Goal: Task Accomplishment & Management: Manage account settings

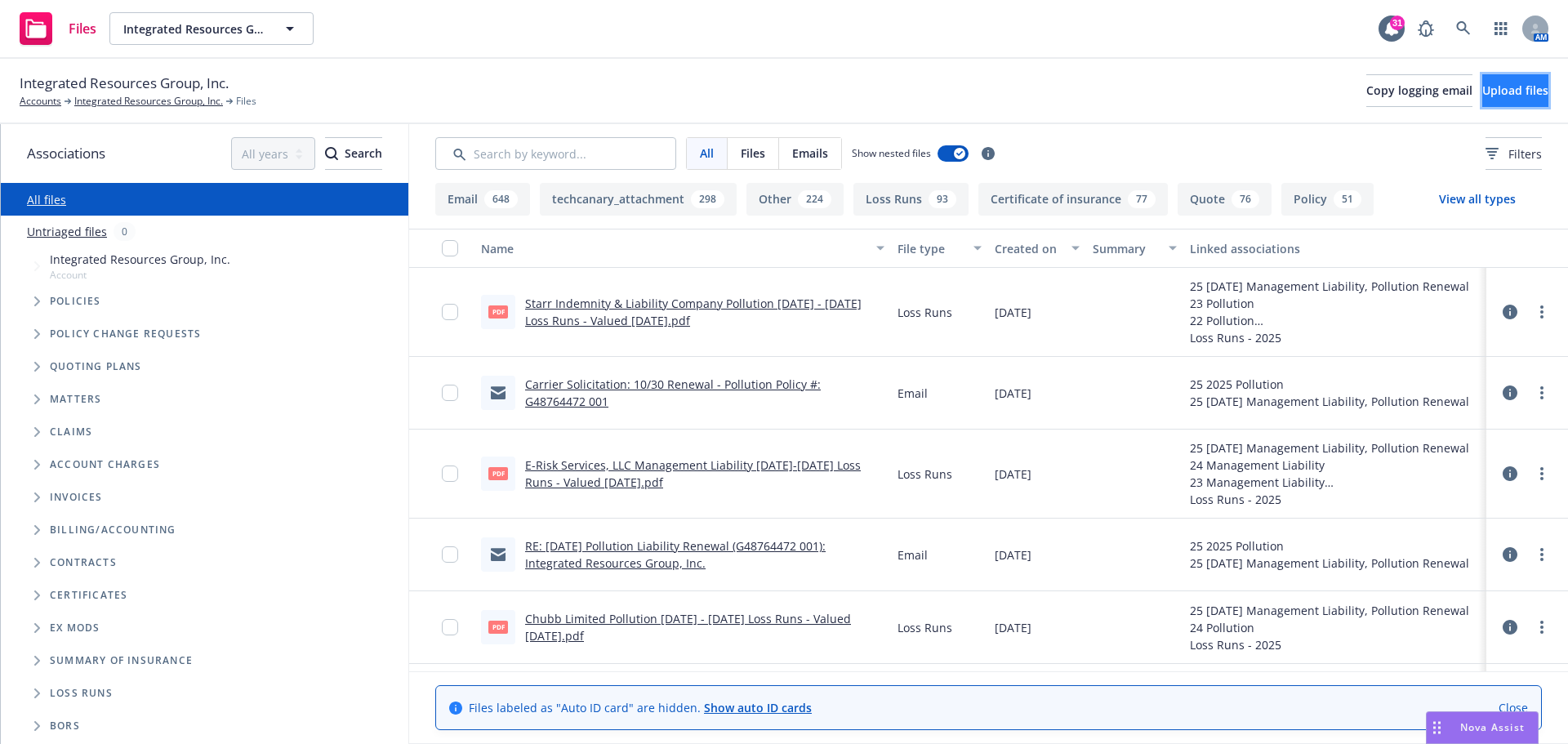
click at [1501, 91] on span "Upload files" at bounding box center [1515, 90] width 66 height 16
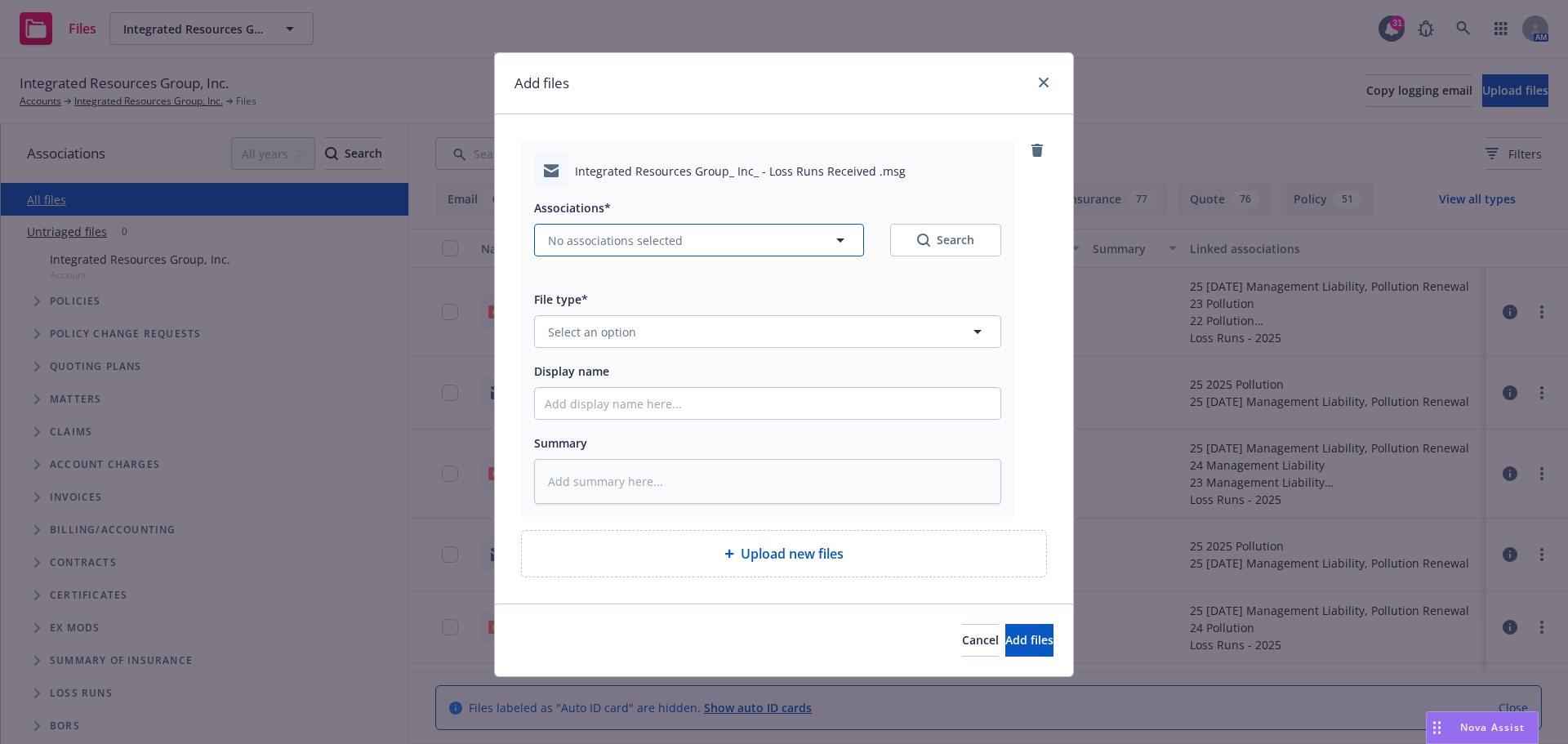
click at [835, 237] on icon "button" at bounding box center [840, 240] width 20 height 20
type textarea "x"
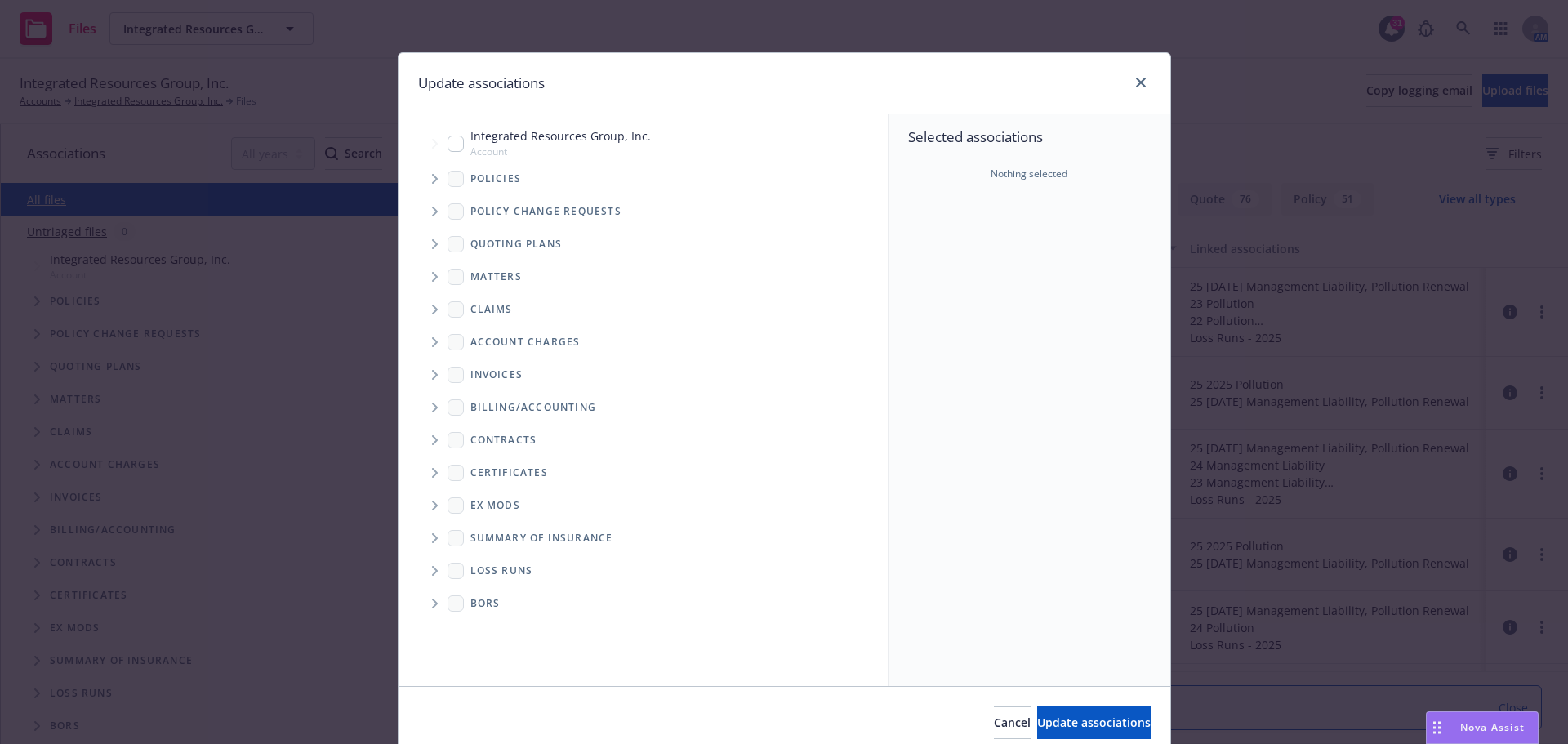
click at [424, 573] on span "Folder Tree Example" at bounding box center [434, 570] width 26 height 26
click at [477, 631] on input "Folder Tree Example" at bounding box center [478, 629] width 17 height 17
checkbox input "true"
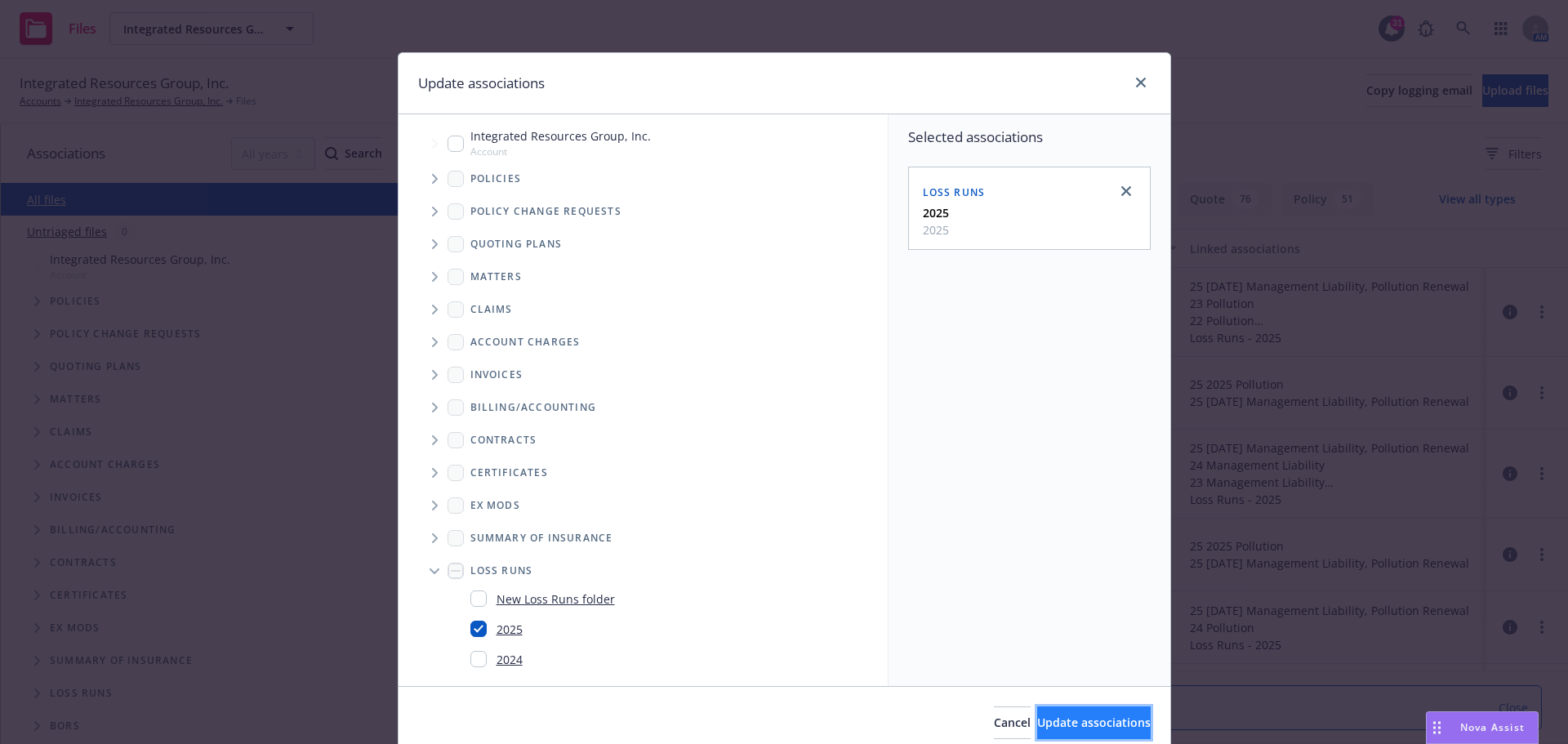
click at [1037, 730] on span "Update associations" at bounding box center [1094, 722] width 113 height 16
type textarea "x"
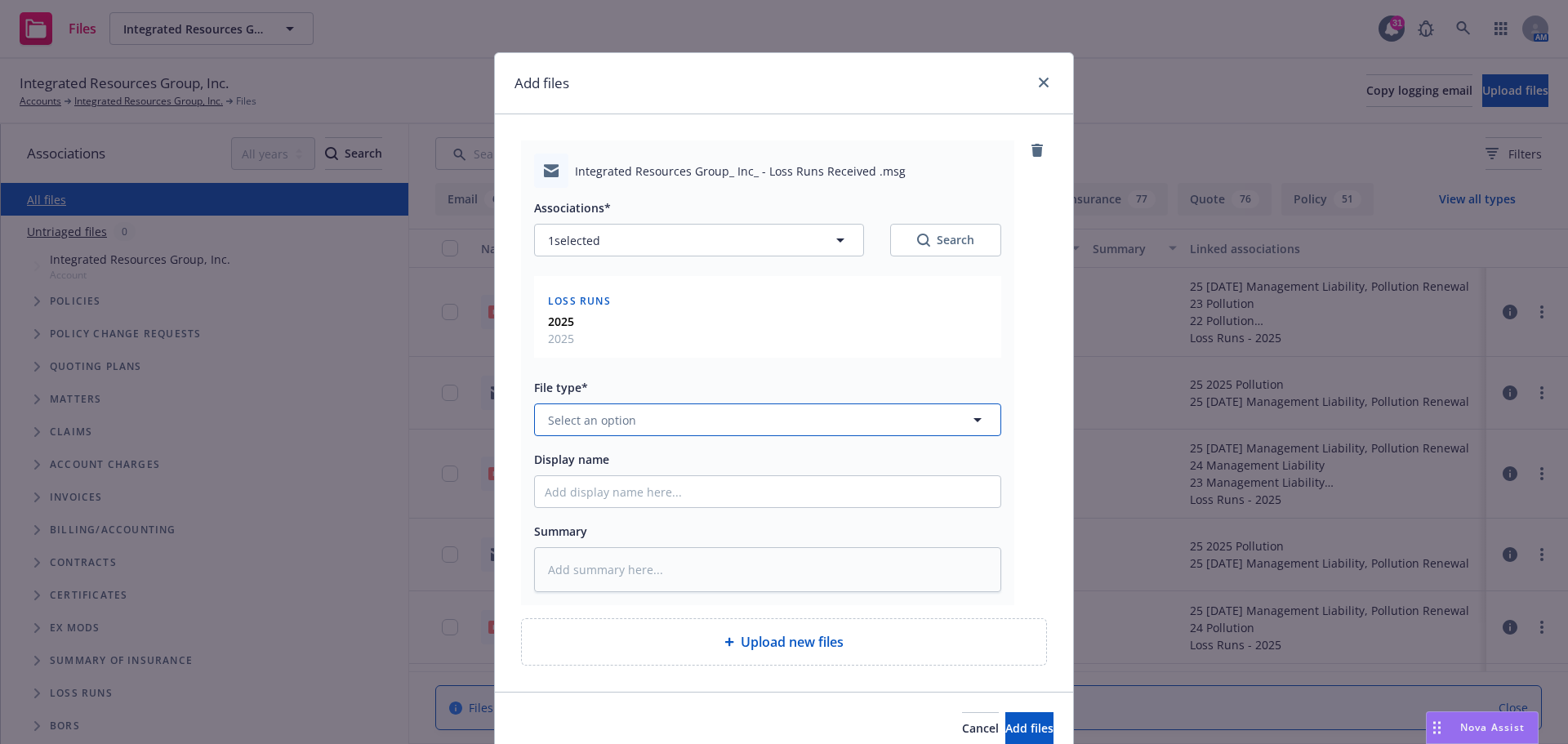
click at [979, 425] on icon "button" at bounding box center [978, 420] width 20 height 20
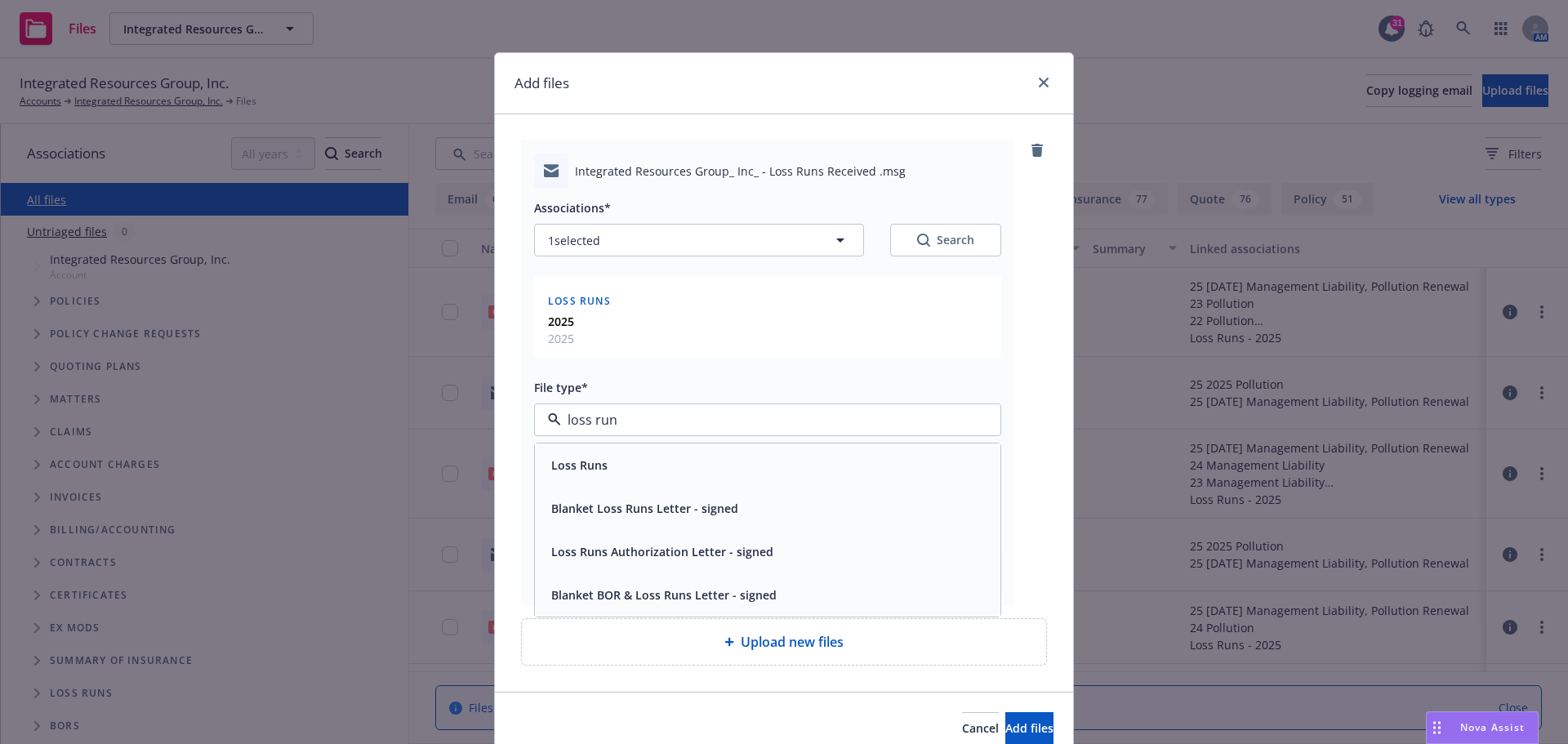
type input "loss runs"
click at [740, 444] on div "Loss Runs" at bounding box center [768, 465] width 465 height 43
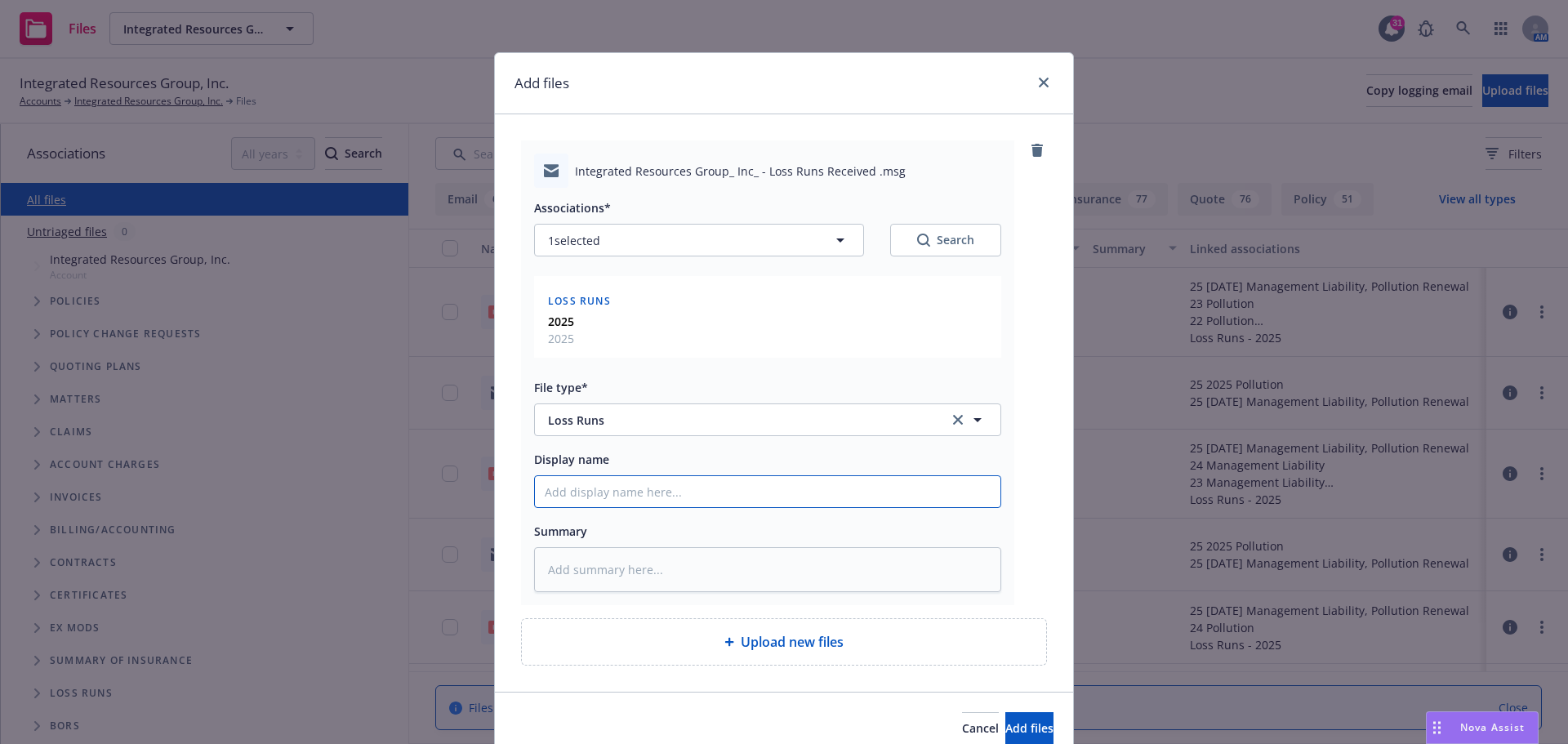
click at [691, 498] on input "Display name" at bounding box center [768, 491] width 465 height 31
type textarea "x"
type input "2"
type textarea "x"
type input "20"
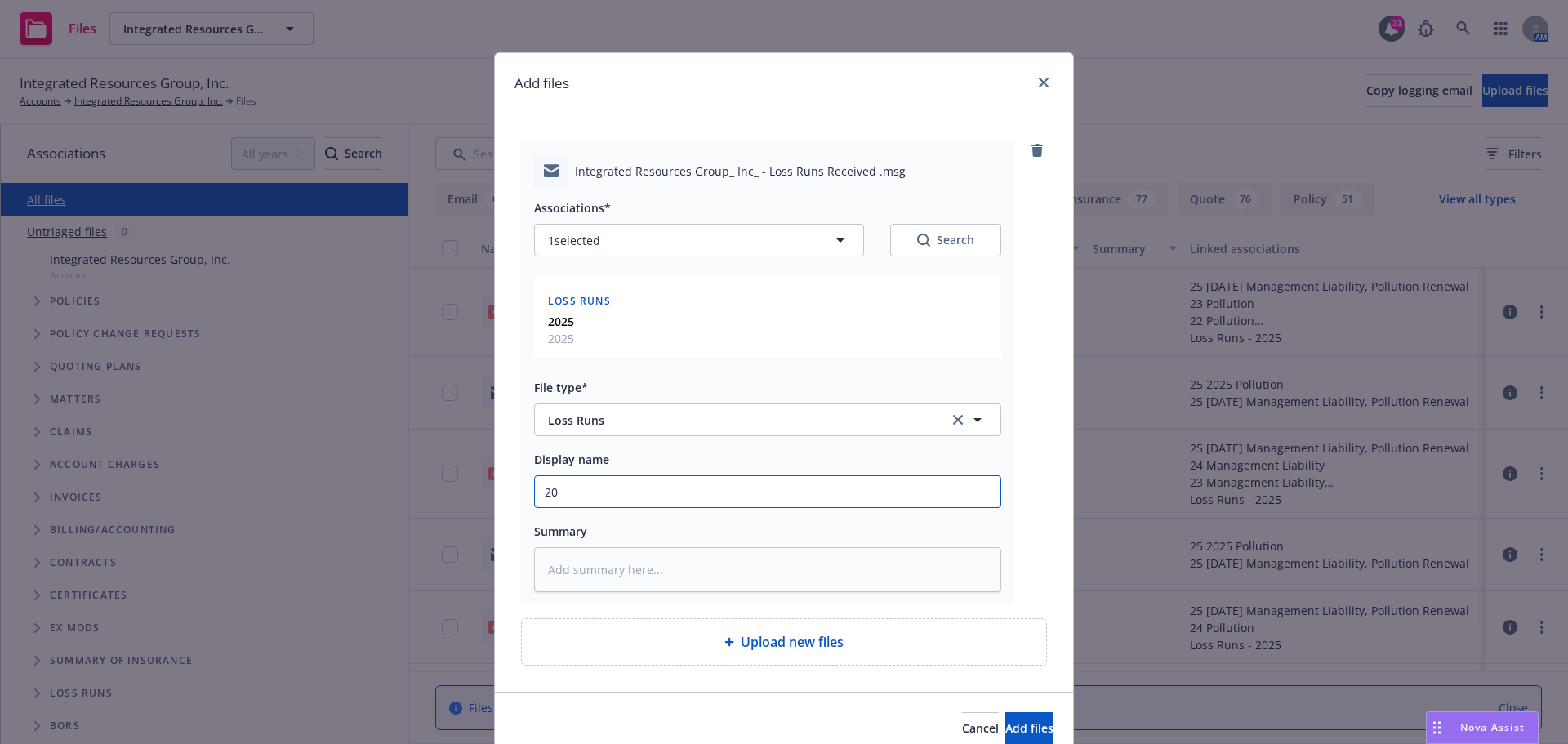
type textarea "x"
type input "202"
type textarea "x"
type input "2025"
type textarea "x"
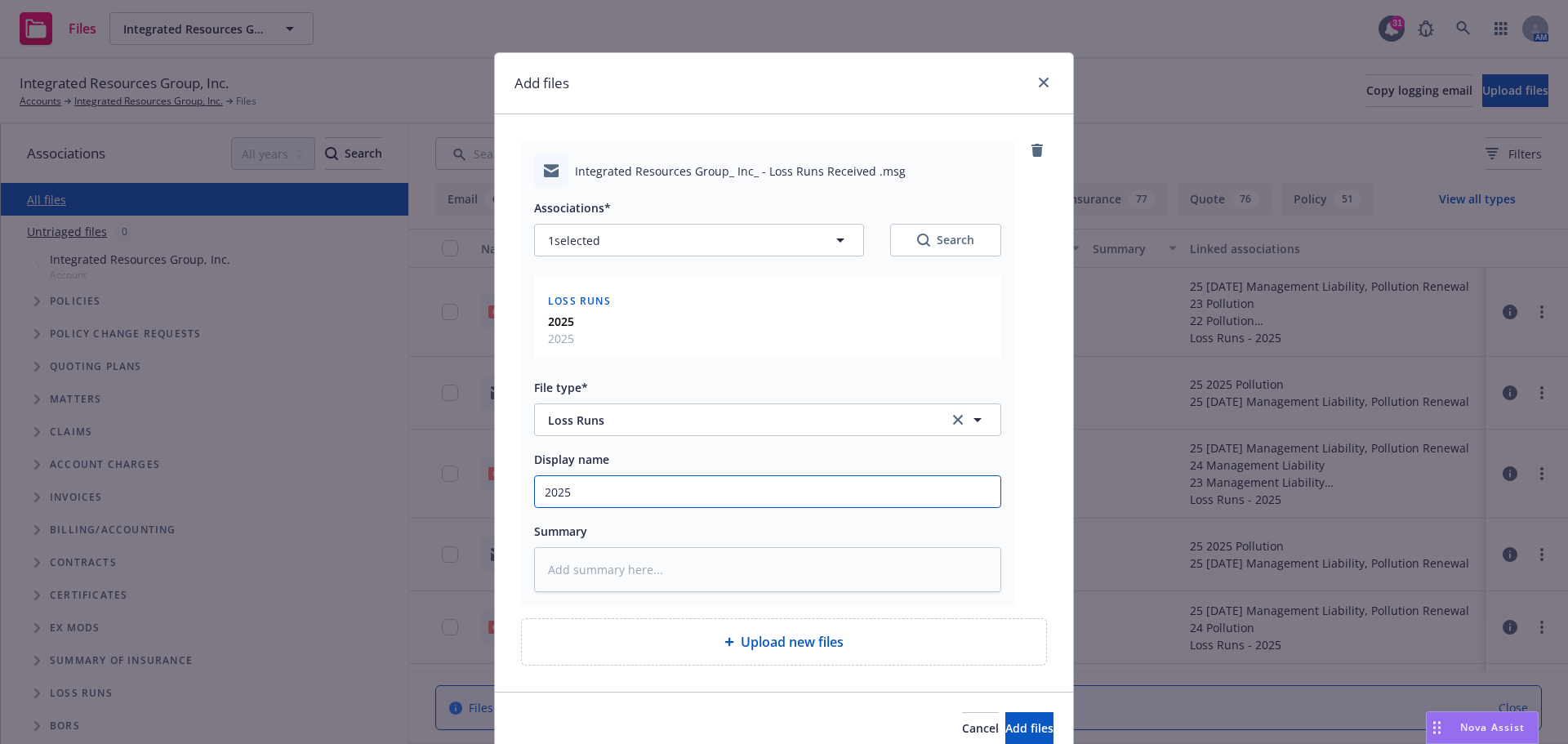
type input "2025"
type textarea "x"
type input "2025 L"
type textarea "x"
type input "2025 Lo"
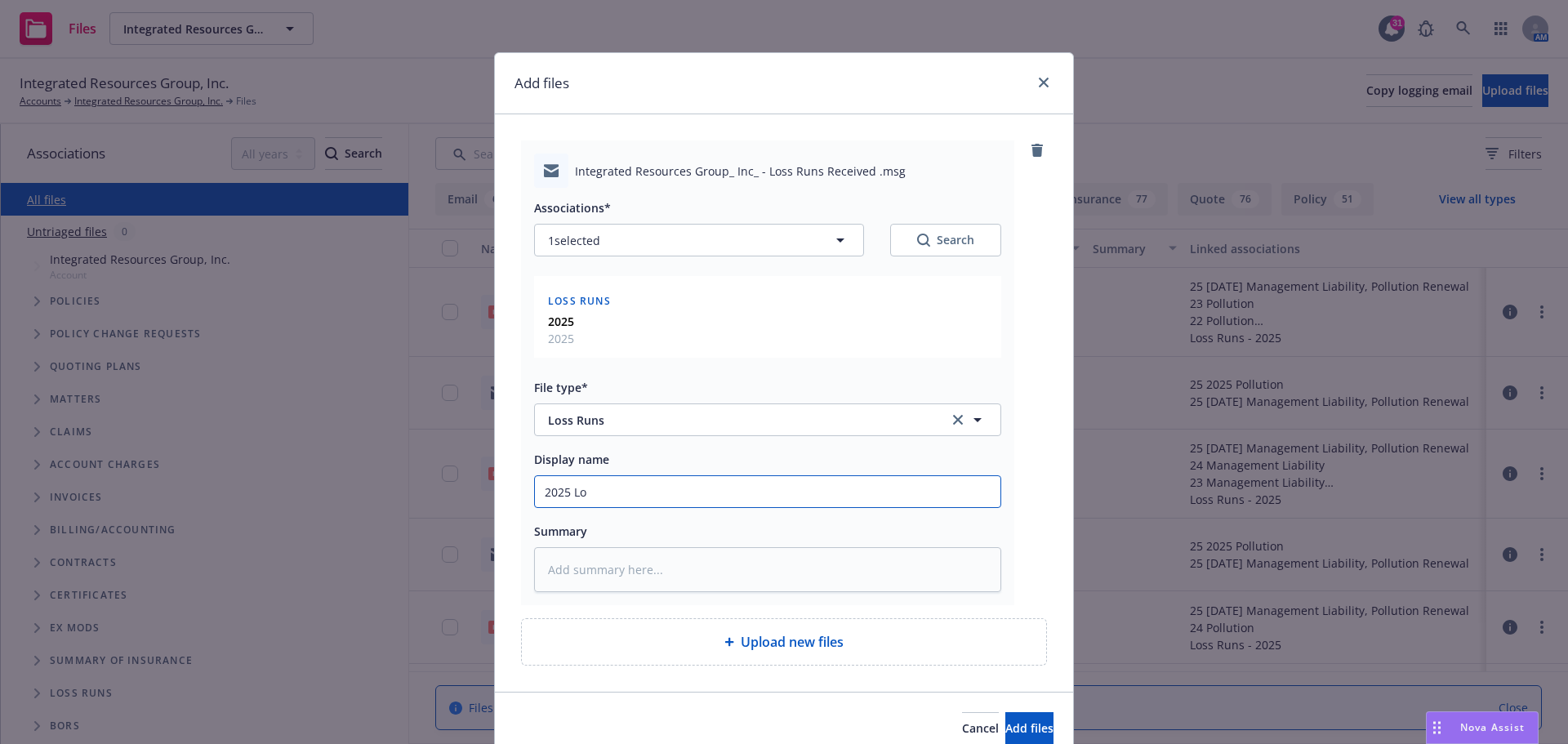
type textarea "x"
type input "2025 Los"
type textarea "x"
type input "2025 Loss"
type textarea "x"
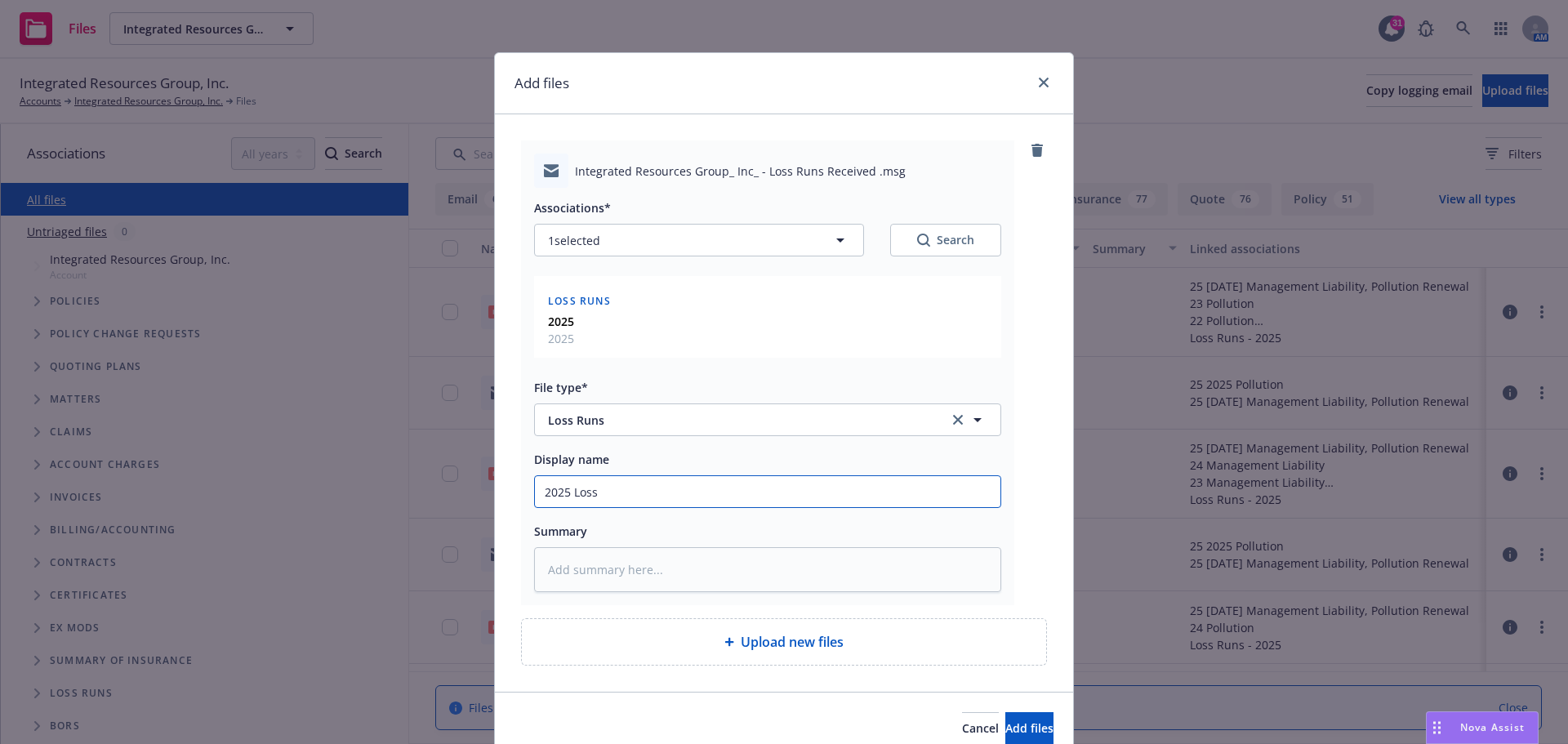
type input "2025 Loss"
type textarea "x"
type input "2025 Loss R"
type textarea "x"
type input "2025 Loss Ru"
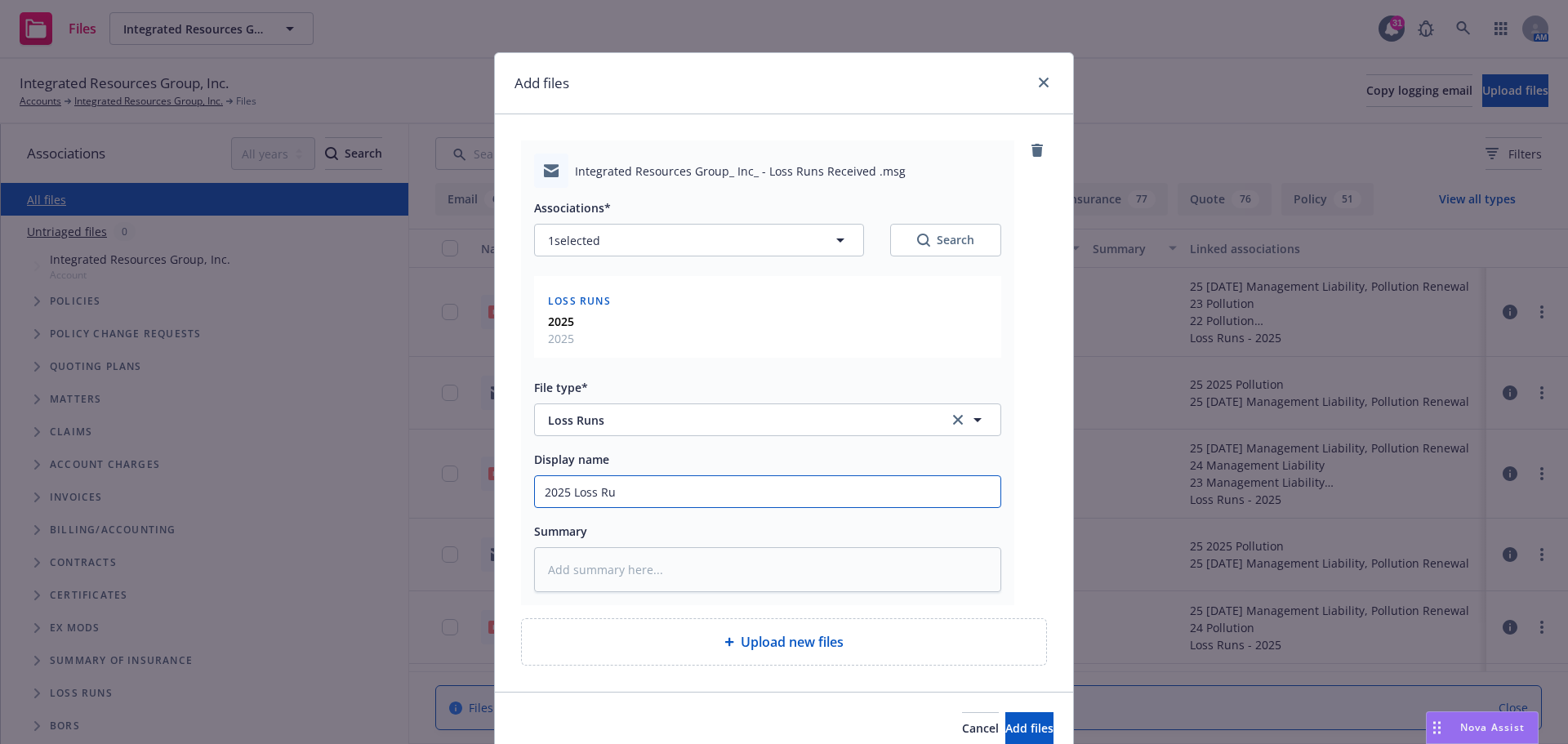
type textarea "x"
type input "2025 Loss Run"
type textarea "x"
type input "2025 Loss Runs"
type textarea "x"
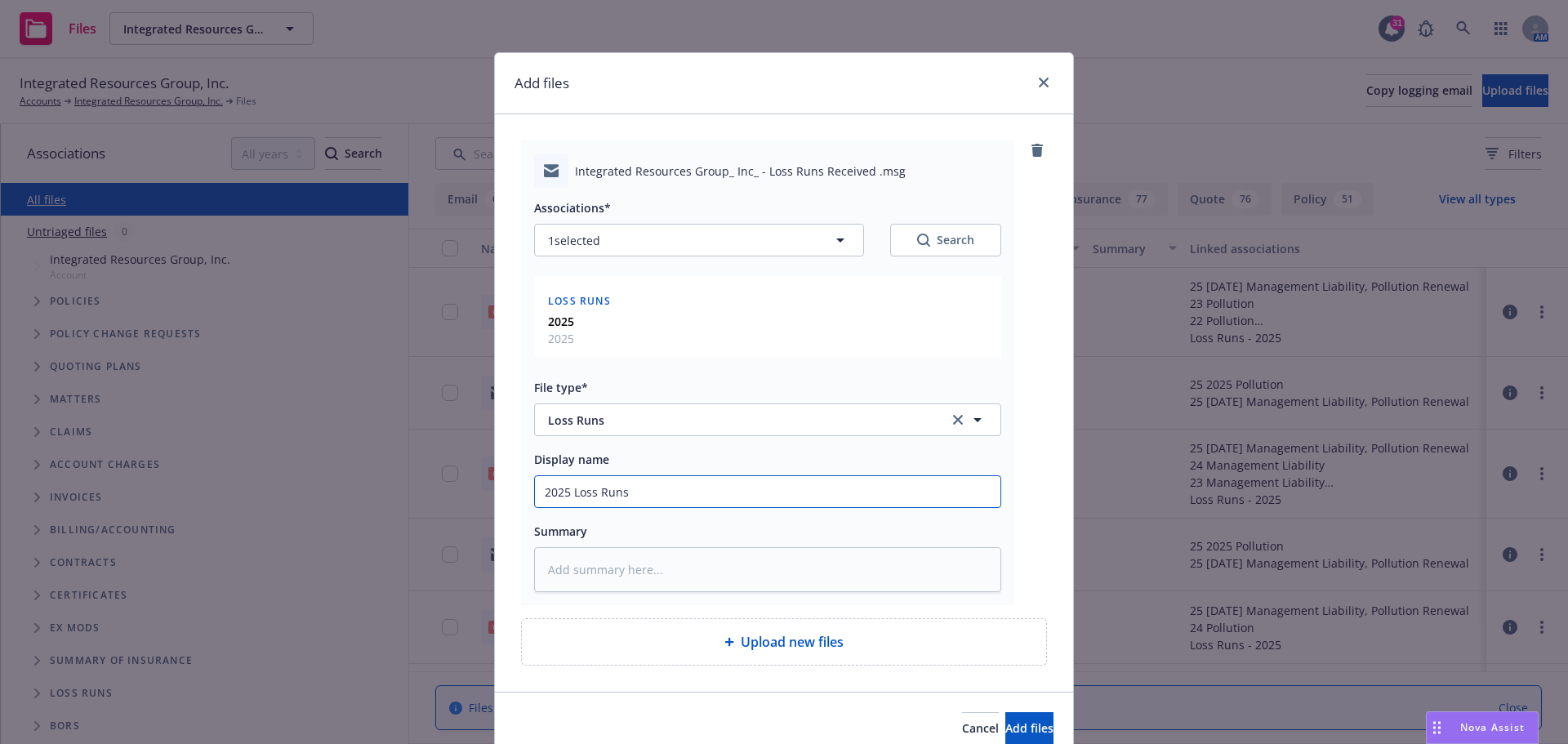
type input "2025 Loss Runs"
type textarea "x"
type input "2025 Loss Runs -"
type textarea "x"
type input "2025 Loss Runs -"
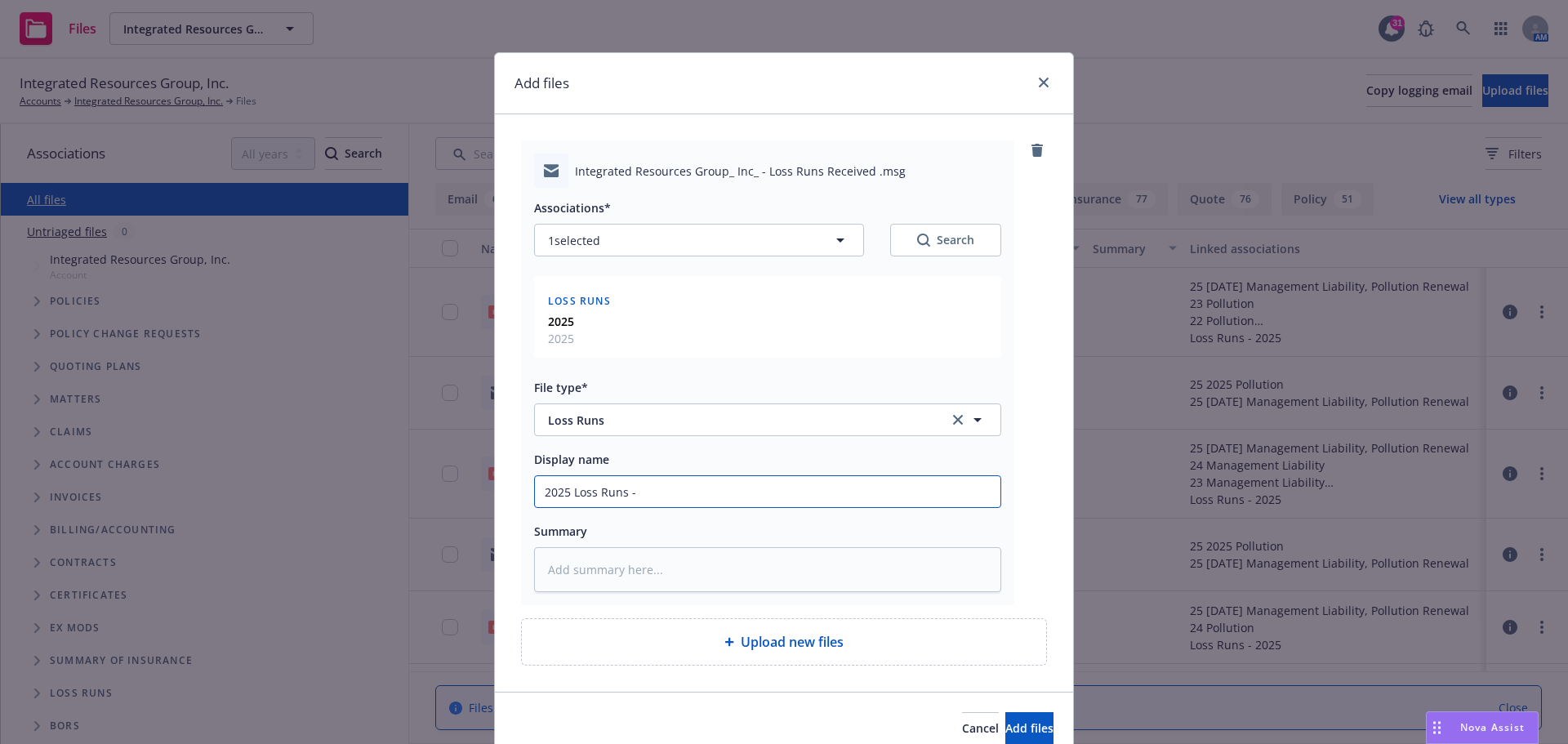
type textarea "x"
type input "2025 Loss Runs - v"
type textarea "x"
type input "2025 Loss Runs - va"
type textarea "x"
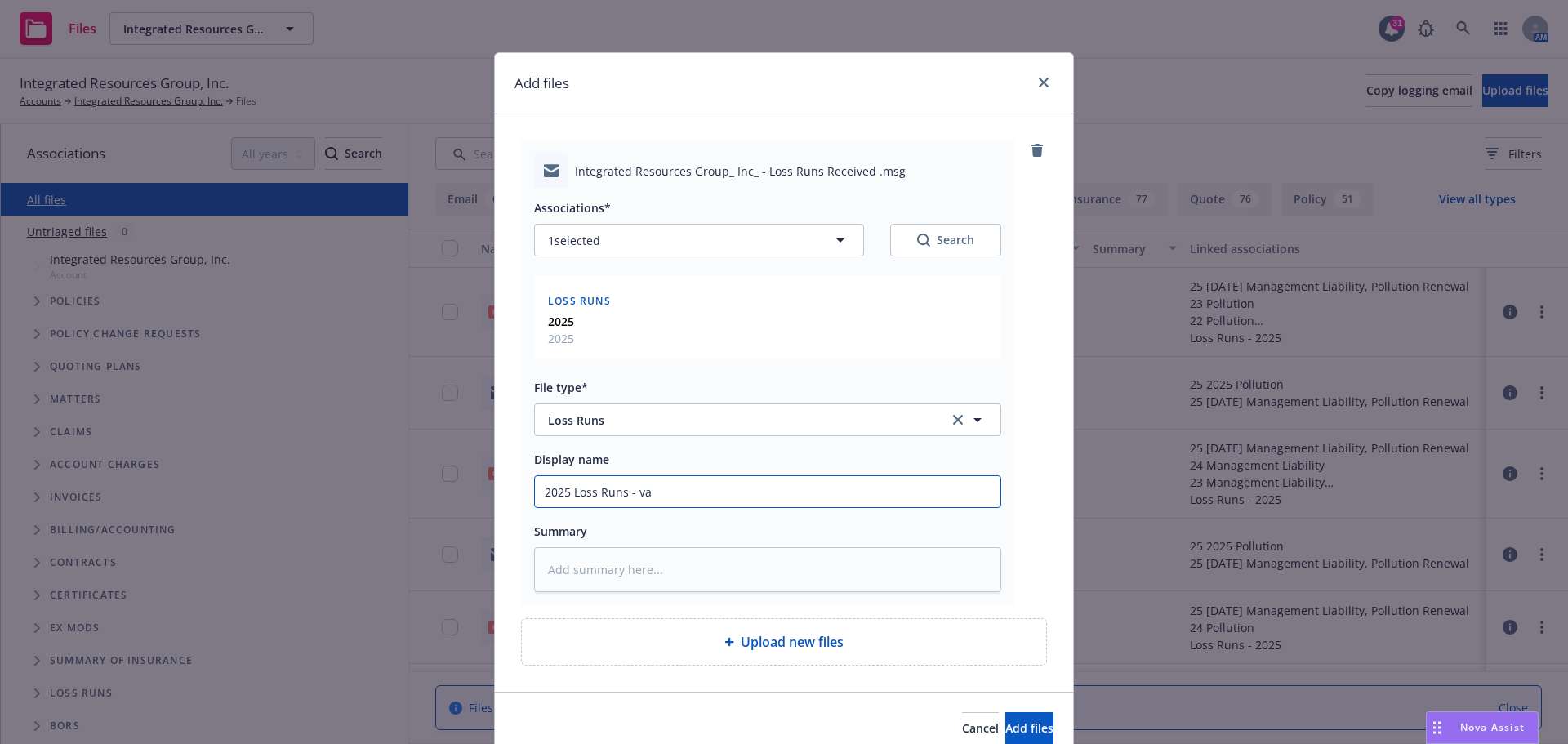
type input "2025 Loss Runs - var"
type textarea "x"
type input "2025 Loss Runs - vari"
type textarea "x"
type input "2025 Loss Runs - vario"
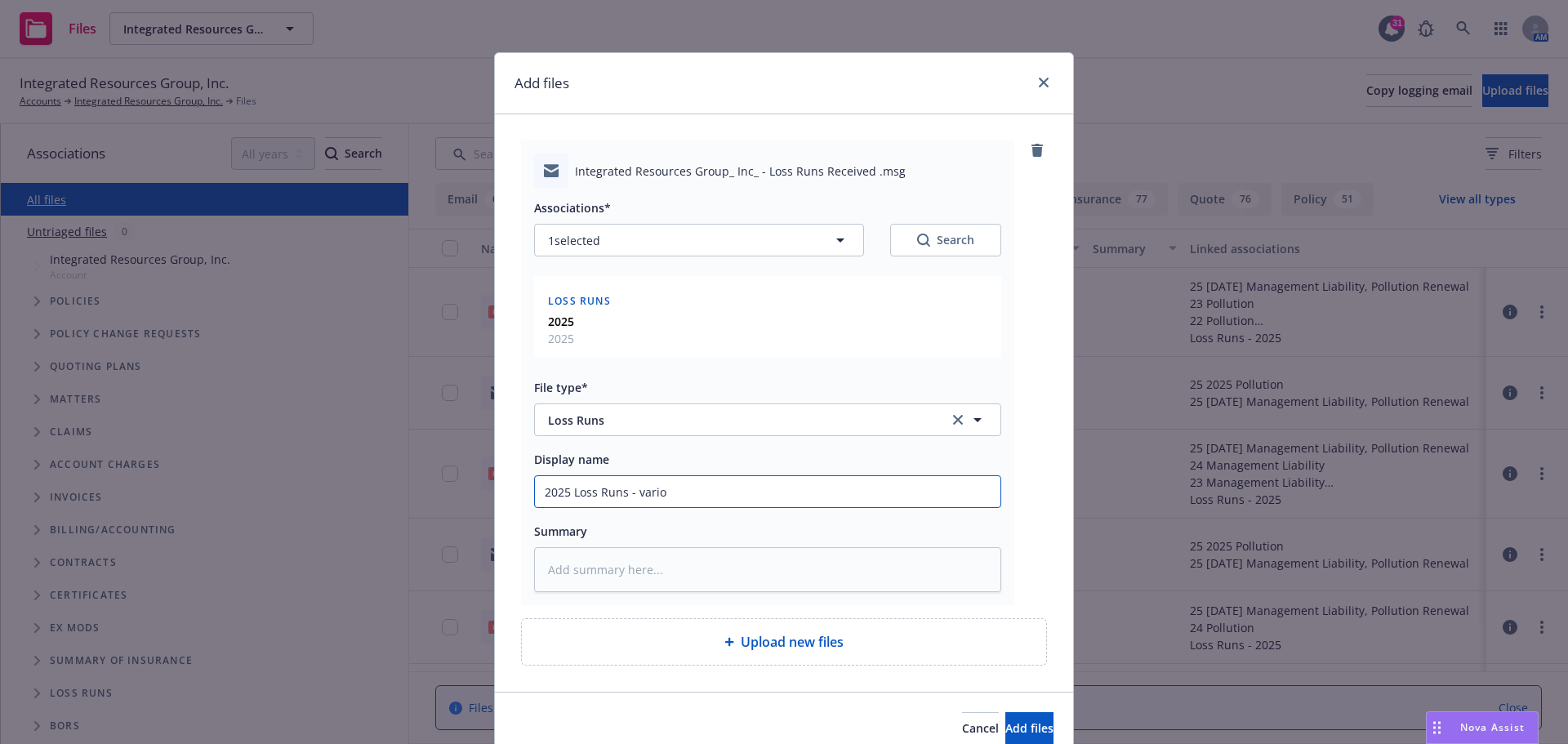
type textarea "x"
type input "2025 Loss Runs - variou"
type textarea "x"
type input "2025 Loss Runs - various"
type textarea "x"
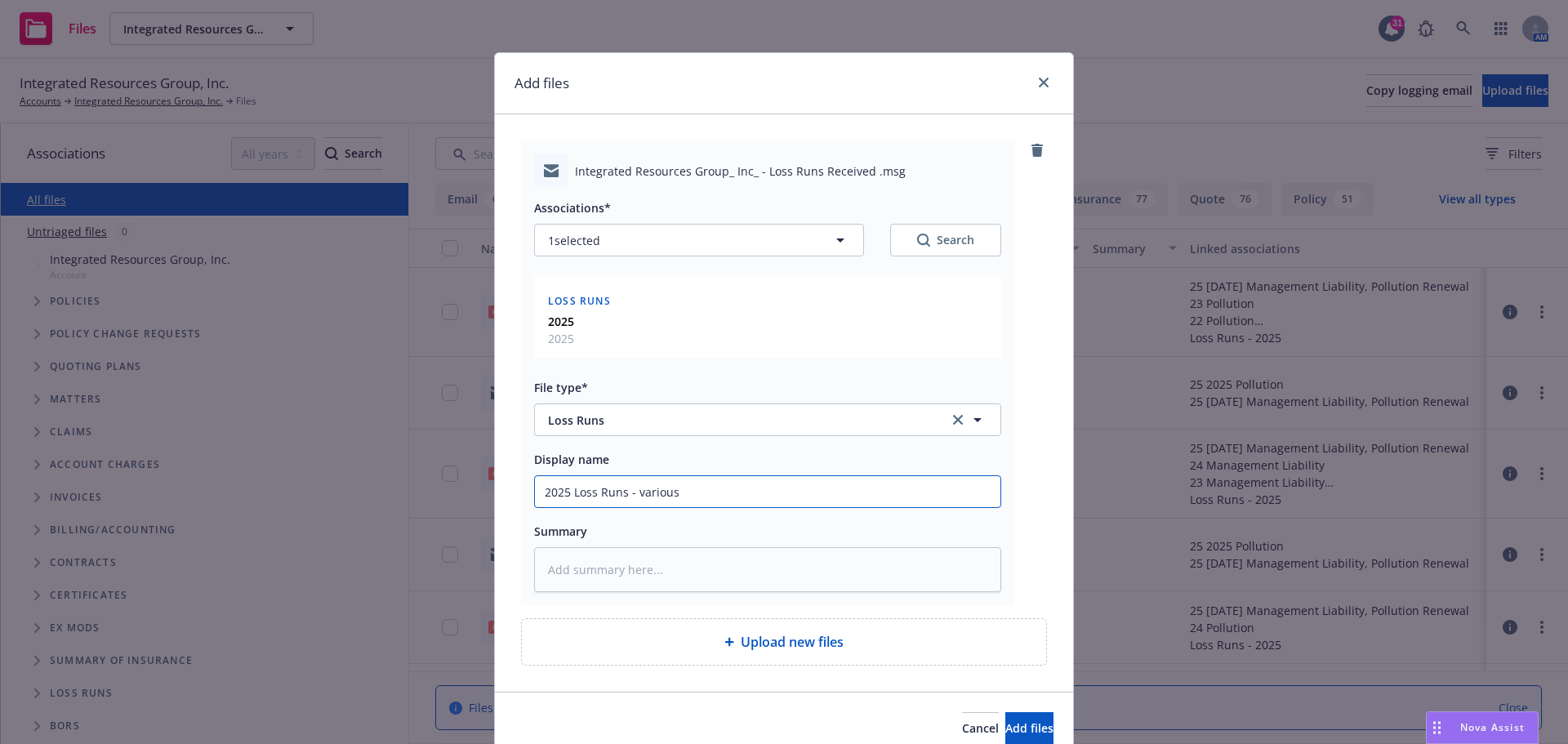
type input "2025 Loss Runs - various"
type textarea "x"
type input "2025 Loss Runs - various c"
type textarea "x"
type input "2025 Loss Runs - various ca"
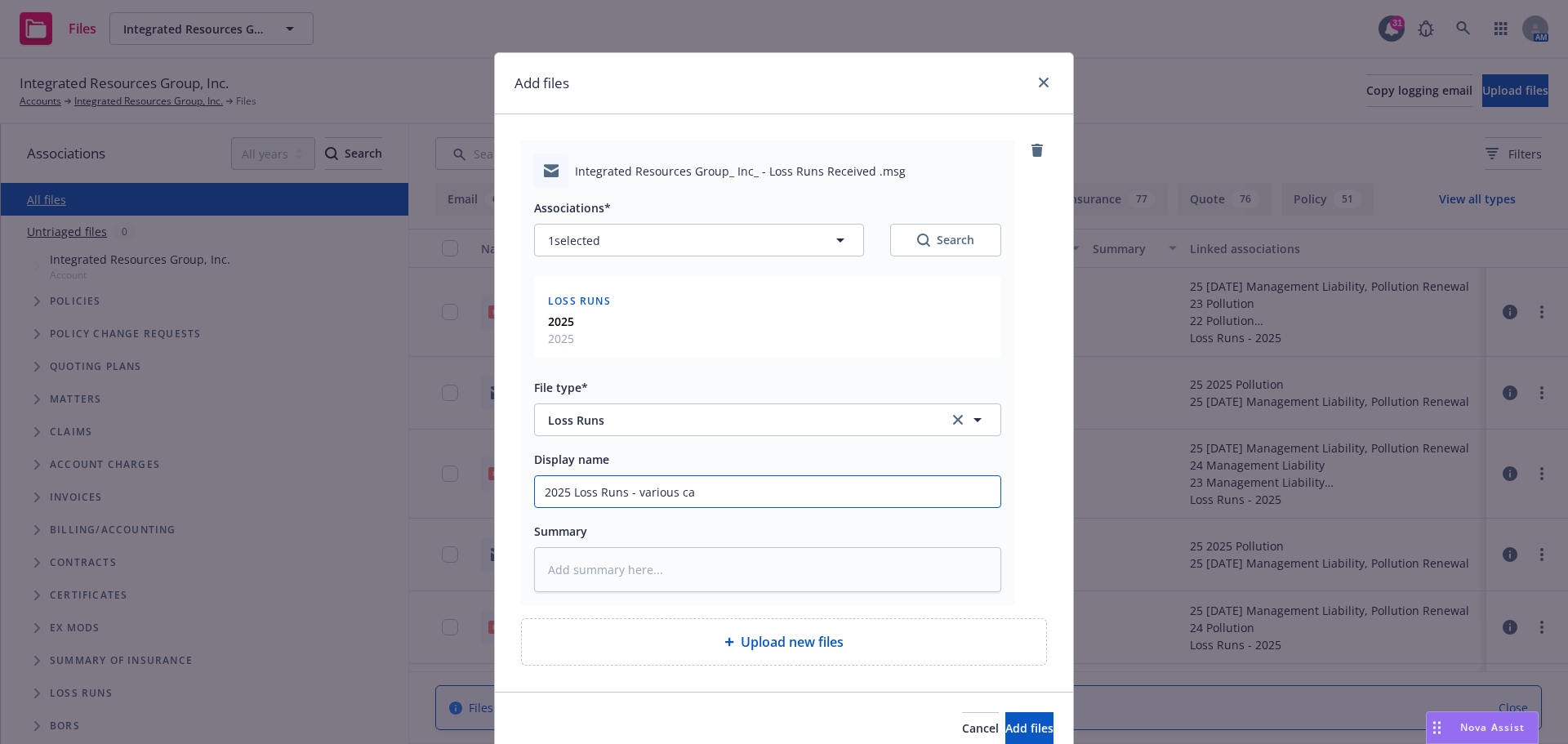
type textarea "x"
type input "2025 Loss Runs - various car"
type textarea "x"
type input "2025 Loss Runs - various [PERSON_NAME]"
type textarea "x"
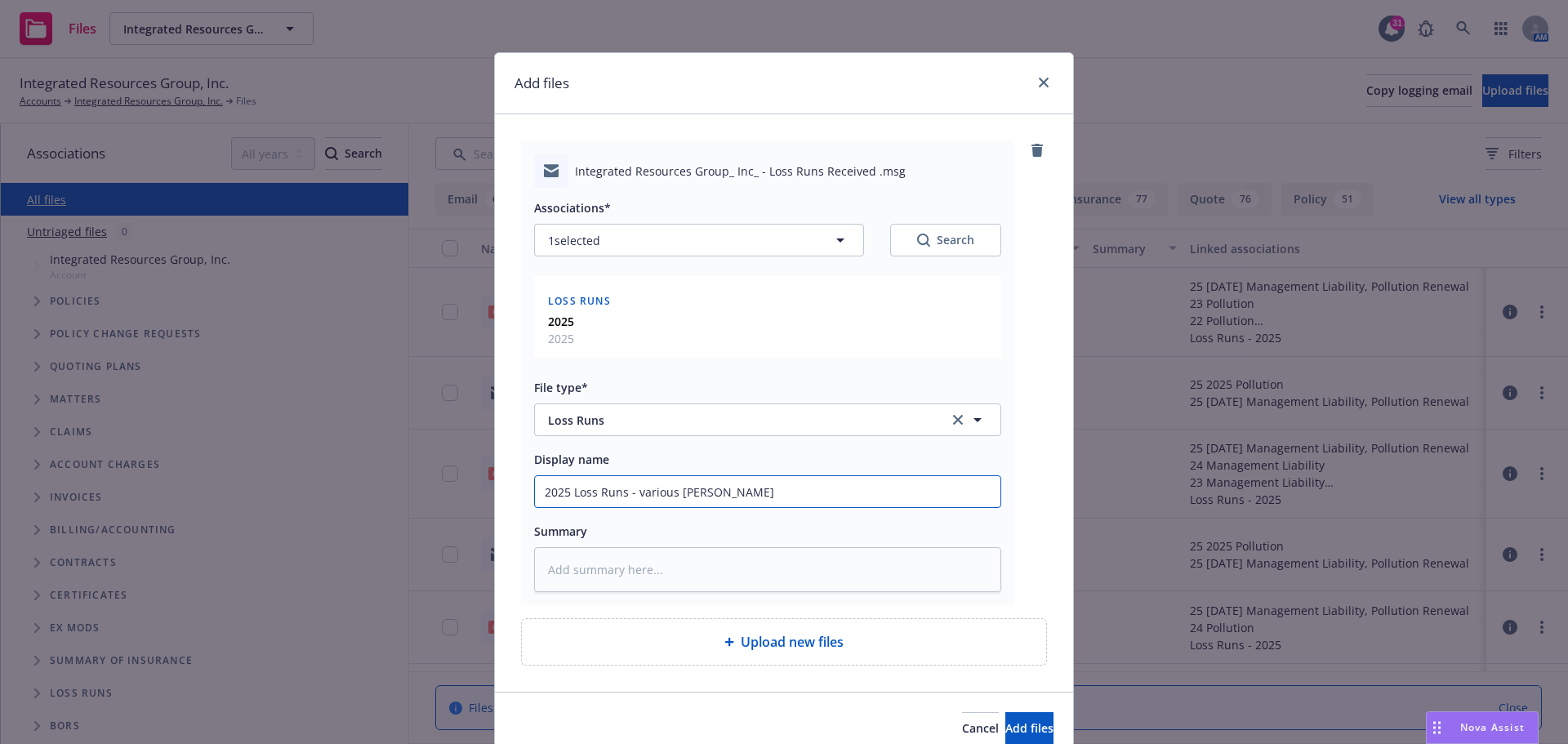
type input "2025 Loss Runs - various [PERSON_NAME]"
type textarea "x"
type input "2025 Loss Runs - various [PERSON_NAME]"
type textarea "x"
type input "2025 Loss Runs - various carrier"
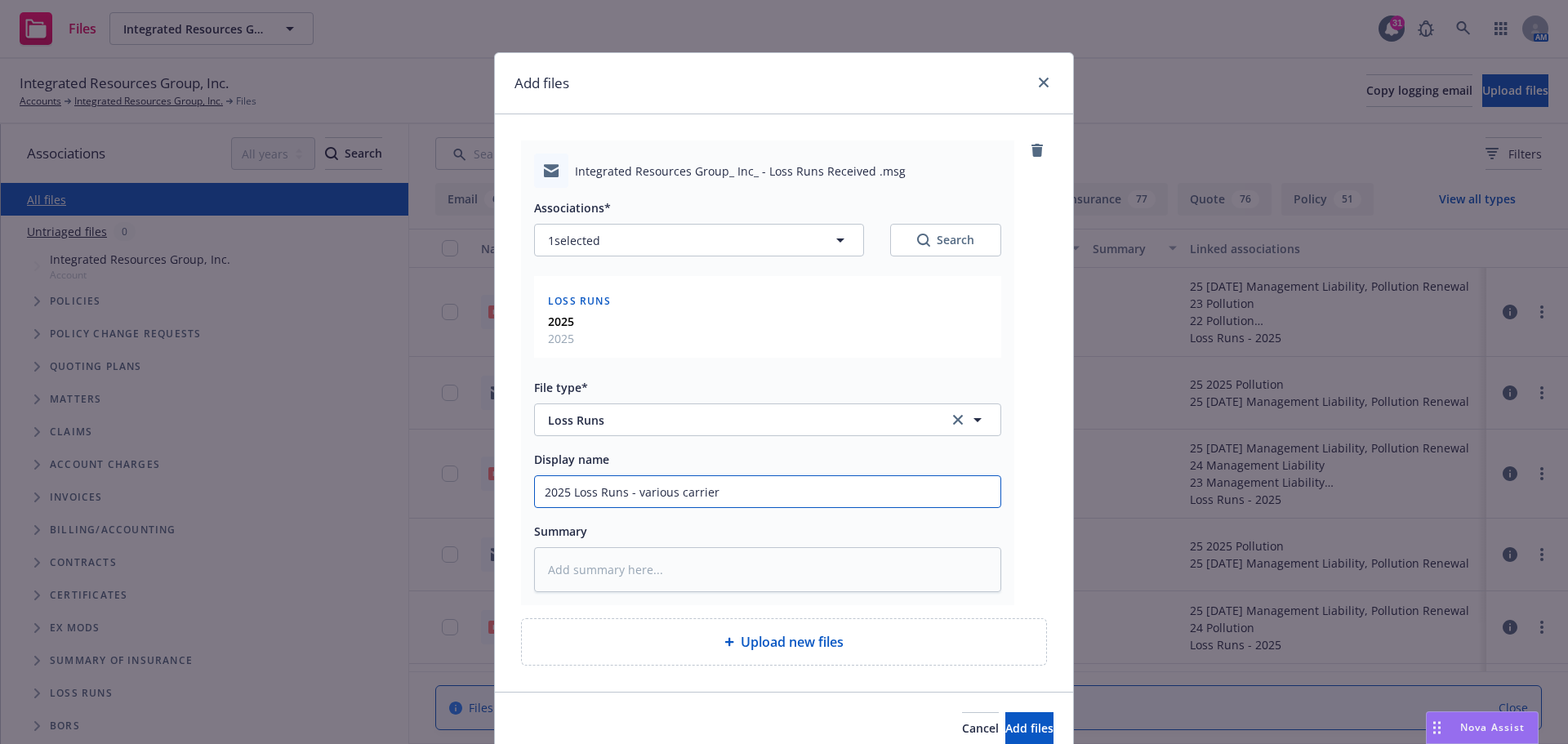
type textarea "x"
drag, startPoint x: 542, startPoint y: 495, endPoint x: 762, endPoint y: 495, distance: 220.0
click at [762, 495] on input "2025 Loss Runs - various carriers" at bounding box center [768, 491] width 465 height 31
type input "2025 Loss Runs - various carriers"
click at [557, 569] on textarea at bounding box center [768, 569] width 467 height 45
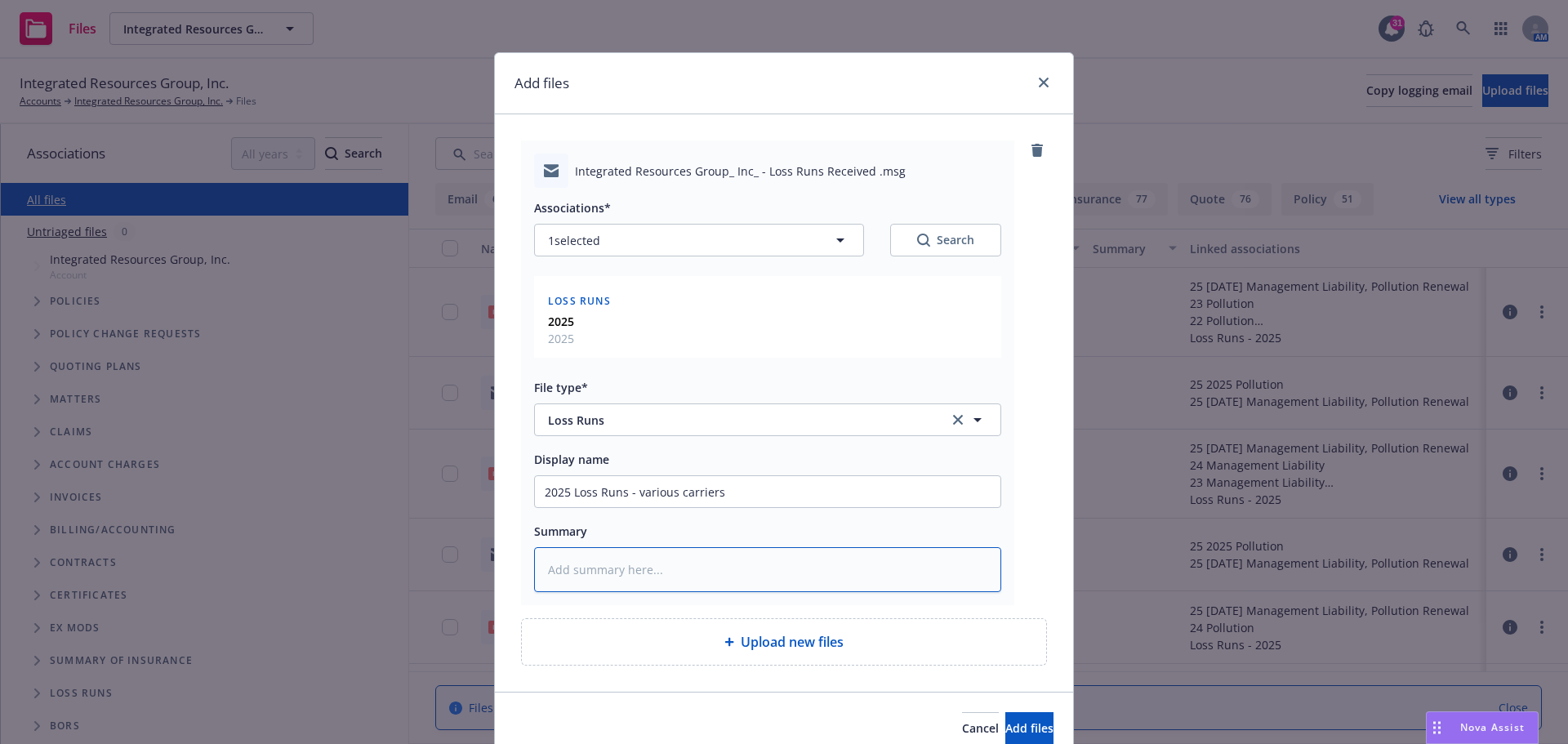
paste textarea "2025 Loss Runs - various carriers"
type textarea "x"
type textarea "2025 Loss Runs - various carriers"
click at [1006, 730] on span "Add files" at bounding box center [1029, 727] width 48 height 16
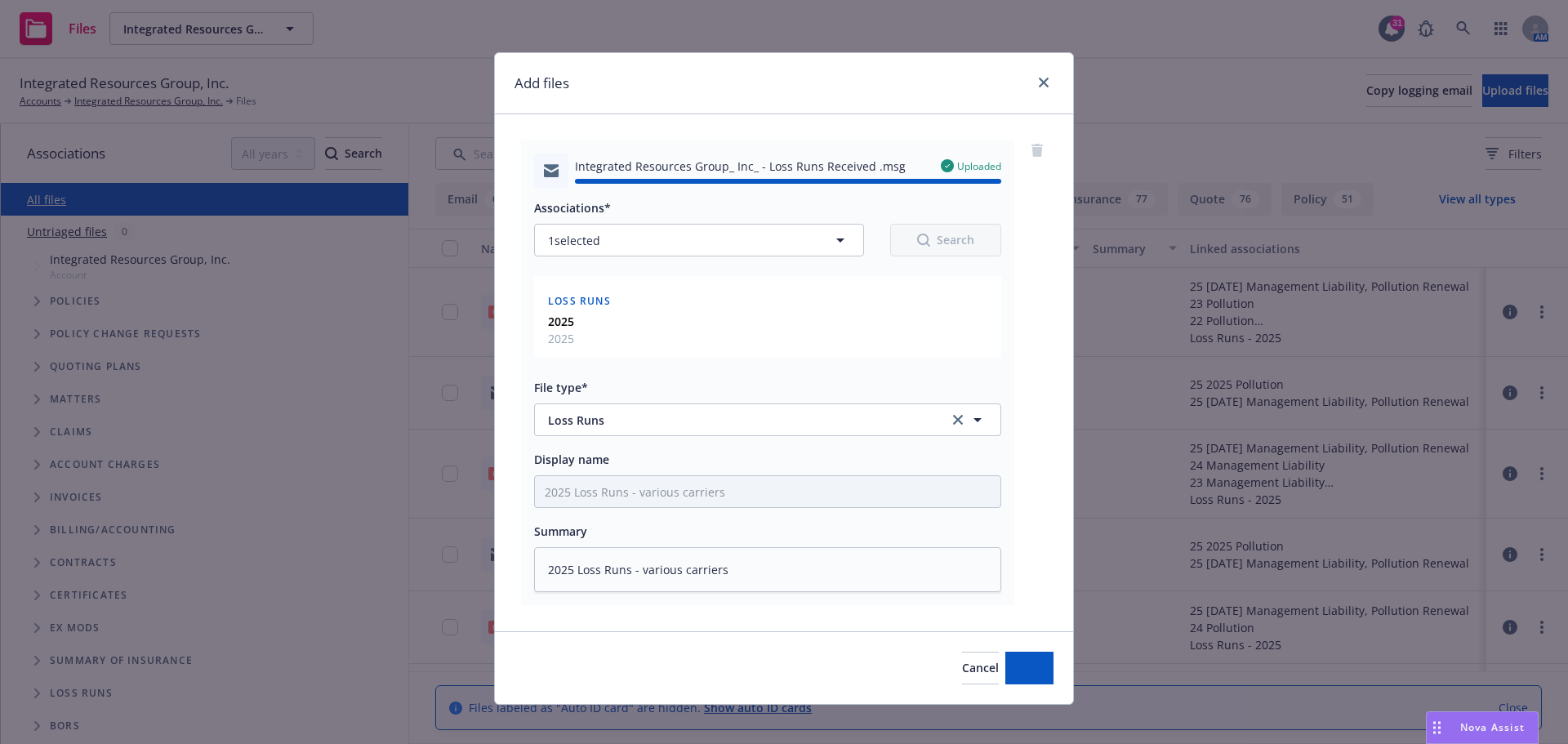
type textarea "x"
